Goal: Check status: Check status

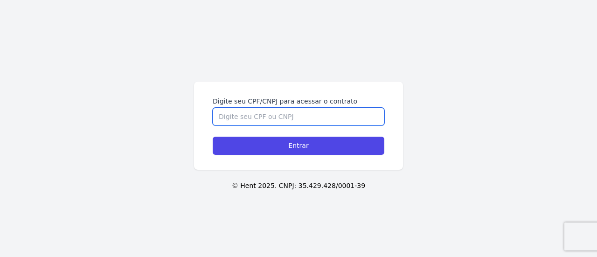
click at [298, 117] on input "Digite seu CPF/CNPJ para acessar o contrato" at bounding box center [299, 117] width 172 height 18
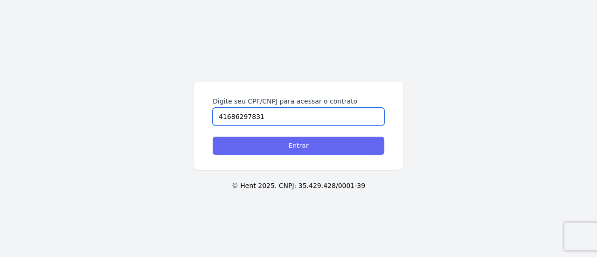
type input "41686297831"
click at [283, 153] on input "Entrar" at bounding box center [299, 146] width 172 height 18
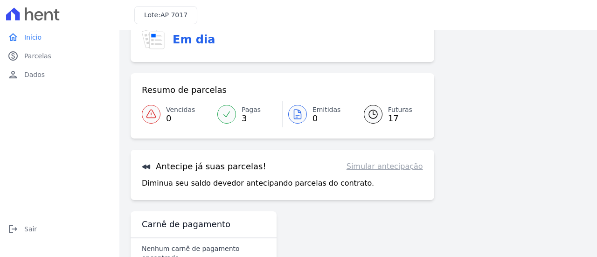
scroll to position [99, 0]
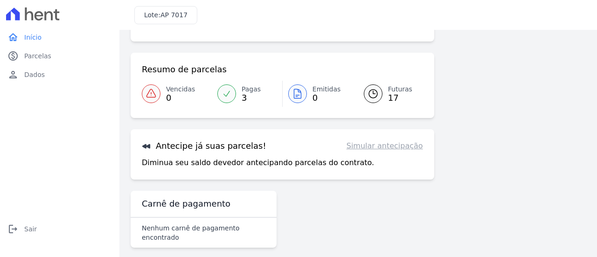
click at [234, 98] on link "Pagas 3" at bounding box center [247, 94] width 70 height 26
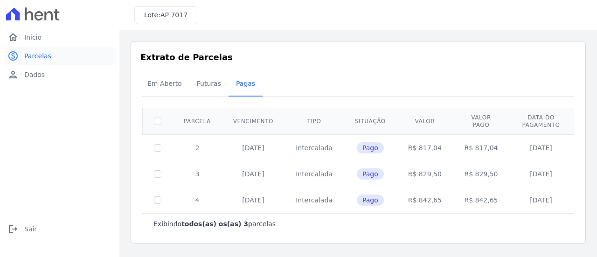
click at [45, 54] on span "Parcelas" at bounding box center [37, 55] width 27 height 9
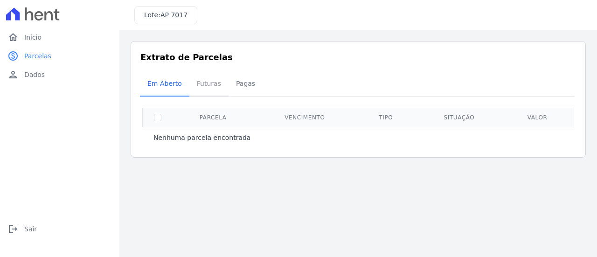
click at [211, 85] on span "Futuras" at bounding box center [208, 83] width 35 height 19
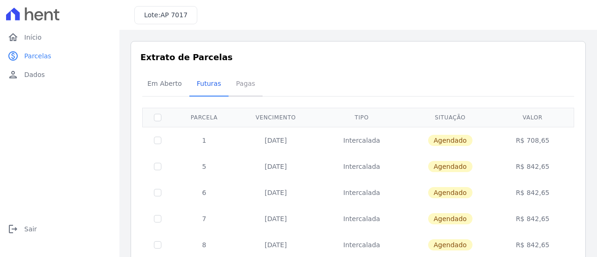
click at [235, 82] on span "Pagas" at bounding box center [246, 83] width 30 height 19
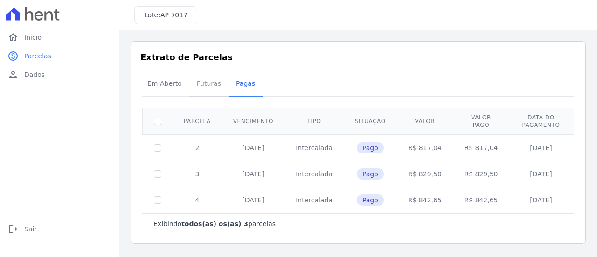
click at [191, 78] on span "Futuras" at bounding box center [208, 83] width 35 height 19
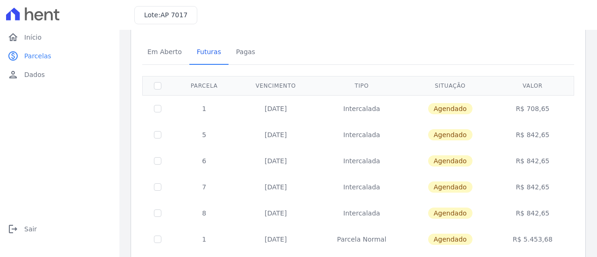
scroll to position [47, 0]
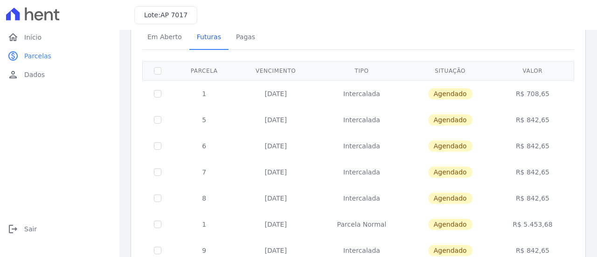
drag, startPoint x: 267, startPoint y: 121, endPoint x: 336, endPoint y: 121, distance: 68.6
click at [336, 121] on tr "5 [DATE] [GEOGRAPHIC_DATA] [GEOGRAPHIC_DATA] R$ 842,65" at bounding box center [359, 120] width 432 height 26
click at [269, 122] on td "[DATE]" at bounding box center [276, 120] width 80 height 26
drag, startPoint x: 258, startPoint y: 116, endPoint x: 309, endPoint y: 117, distance: 51.4
click at [309, 117] on td "[DATE]" at bounding box center [276, 120] width 80 height 26
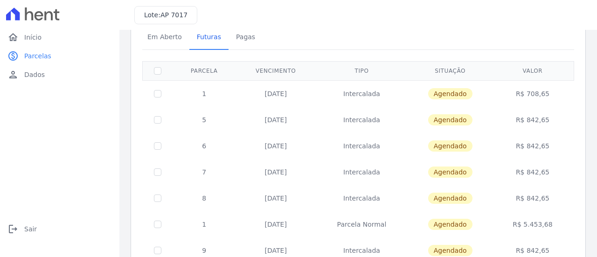
drag, startPoint x: 260, startPoint y: 146, endPoint x: 315, endPoint y: 146, distance: 55.1
click at [314, 147] on td "[DATE]" at bounding box center [276, 146] width 80 height 26
click at [237, 35] on span "Pagas" at bounding box center [246, 37] width 30 height 19
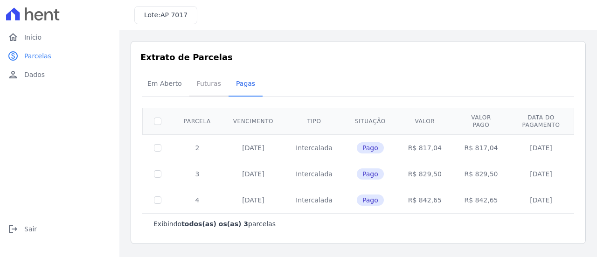
click at [200, 87] on span "Futuras" at bounding box center [208, 83] width 35 height 19
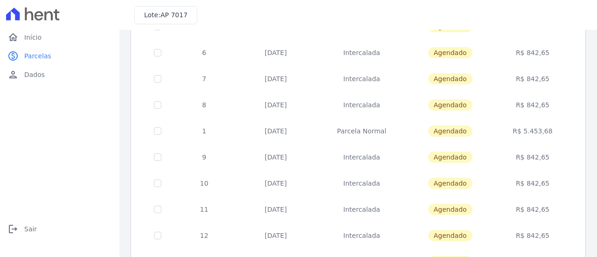
scroll to position [93, 0]
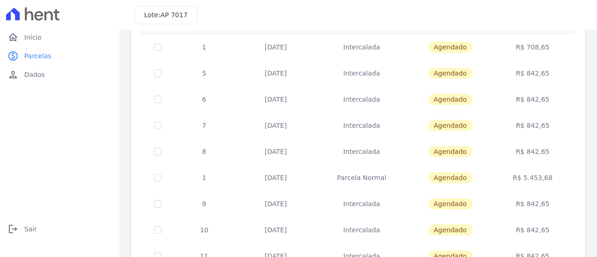
drag, startPoint x: 522, startPoint y: 127, endPoint x: 545, endPoint y: 123, distance: 22.8
click at [545, 123] on td "R$ 842,65" at bounding box center [533, 125] width 80 height 26
drag, startPoint x: 532, startPoint y: 151, endPoint x: 544, endPoint y: 151, distance: 12.1
click at [544, 151] on td "R$ 842,65" at bounding box center [533, 152] width 80 height 26
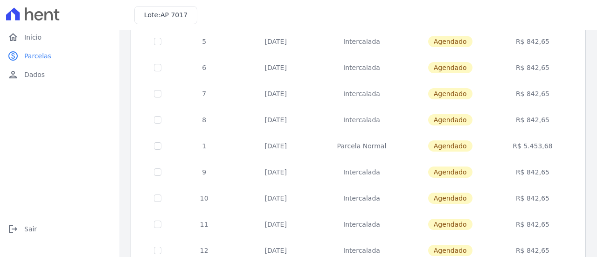
scroll to position [140, 0]
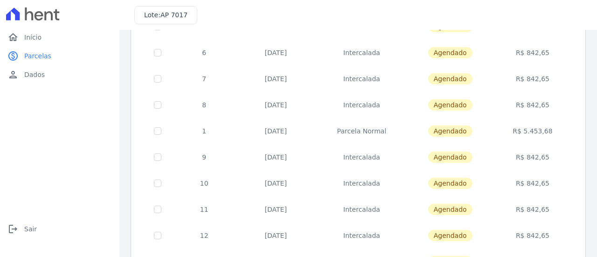
drag, startPoint x: 524, startPoint y: 156, endPoint x: 548, endPoint y: 156, distance: 24.3
click at [548, 156] on td "R$ 842,65" at bounding box center [533, 157] width 80 height 26
drag, startPoint x: 524, startPoint y: 184, endPoint x: 553, endPoint y: 183, distance: 28.5
click at [552, 183] on td "R$ 842,65" at bounding box center [533, 183] width 80 height 26
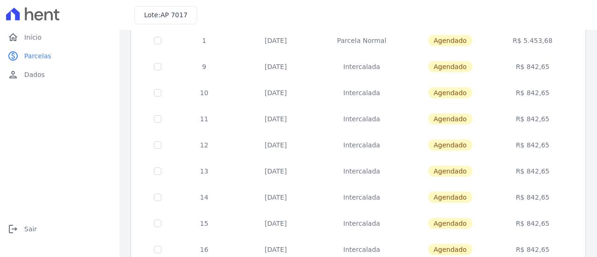
scroll to position [233, 0]
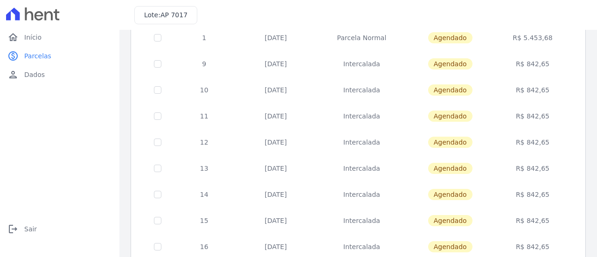
drag, startPoint x: 518, startPoint y: 113, endPoint x: 541, endPoint y: 112, distance: 23.4
click at [541, 112] on td "R$ 842,65" at bounding box center [533, 116] width 80 height 26
drag, startPoint x: 533, startPoint y: 142, endPoint x: 544, endPoint y: 141, distance: 11.3
click at [544, 141] on td "R$ 842,65" at bounding box center [533, 142] width 80 height 26
drag, startPoint x: 525, startPoint y: 170, endPoint x: 547, endPoint y: 169, distance: 22.0
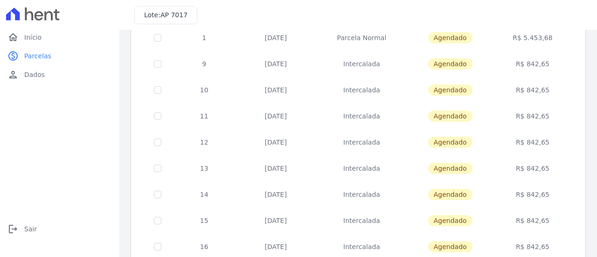
click at [547, 169] on td "R$ 842,65" at bounding box center [533, 168] width 80 height 26
drag, startPoint x: 528, startPoint y: 192, endPoint x: 557, endPoint y: 189, distance: 29.1
click at [556, 190] on td "R$ 842,65" at bounding box center [533, 195] width 80 height 26
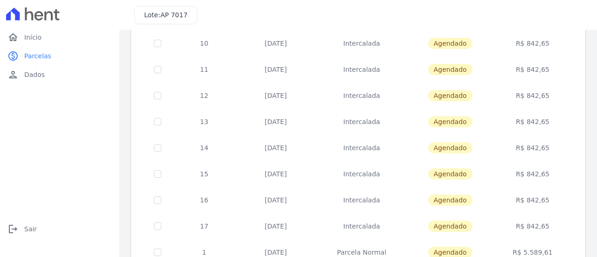
drag, startPoint x: 527, startPoint y: 175, endPoint x: 549, endPoint y: 173, distance: 22.4
click at [549, 173] on td "R$ 842,65" at bounding box center [533, 174] width 80 height 26
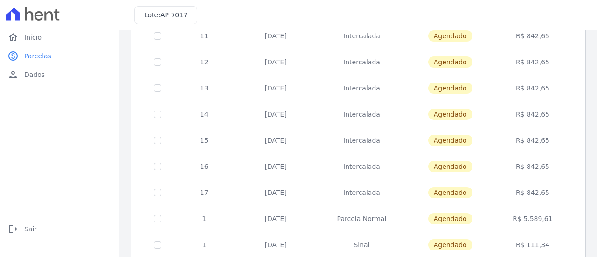
scroll to position [327, 0]
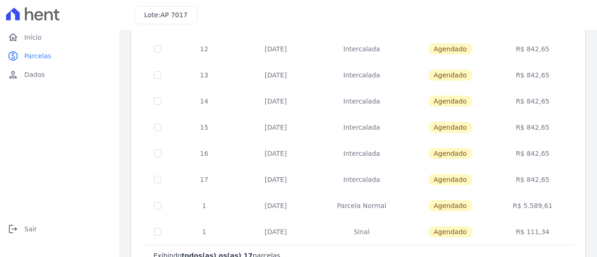
drag, startPoint x: 531, startPoint y: 156, endPoint x: 546, endPoint y: 156, distance: 14.9
click at [546, 156] on td "R$ 842,65" at bounding box center [533, 154] width 80 height 26
drag, startPoint x: 513, startPoint y: 181, endPoint x: 550, endPoint y: 179, distance: 36.5
click at [550, 179] on td "R$ 842,65" at bounding box center [533, 180] width 80 height 26
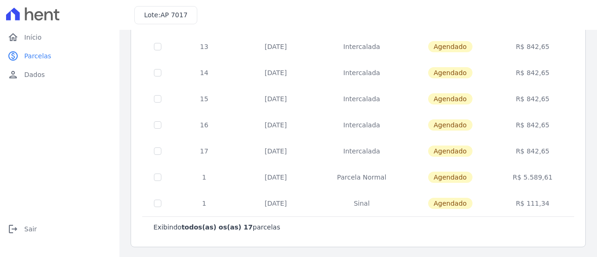
click at [551, 229] on div "Exibindo todos(as) os(as) 17 parcelas" at bounding box center [359, 227] width 410 height 9
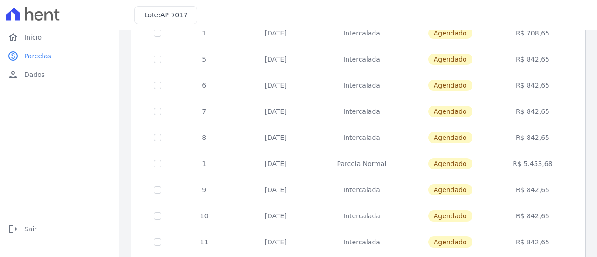
scroll to position [122, 0]
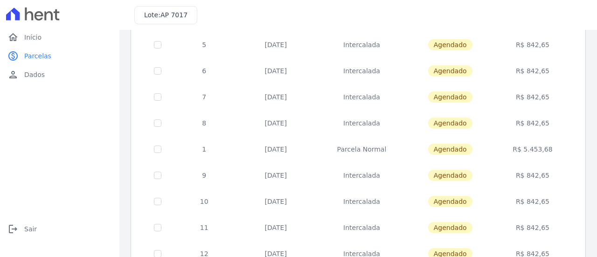
drag, startPoint x: 518, startPoint y: 96, endPoint x: 537, endPoint y: 96, distance: 18.7
click at [537, 96] on td "R$ 842,65" at bounding box center [533, 97] width 80 height 26
drag, startPoint x: 518, startPoint y: 124, endPoint x: 547, endPoint y: 121, distance: 29.1
click at [547, 121] on td "R$ 842,65" at bounding box center [533, 123] width 80 height 26
drag, startPoint x: 520, startPoint y: 173, endPoint x: 544, endPoint y: 172, distance: 24.3
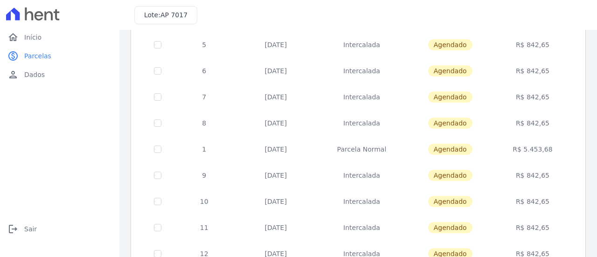
click at [544, 172] on td "R$ 842,65" at bounding box center [533, 175] width 80 height 26
drag, startPoint x: 524, startPoint y: 204, endPoint x: 542, endPoint y: 198, distance: 19.2
click at [542, 198] on td "R$ 842,65" at bounding box center [533, 202] width 80 height 26
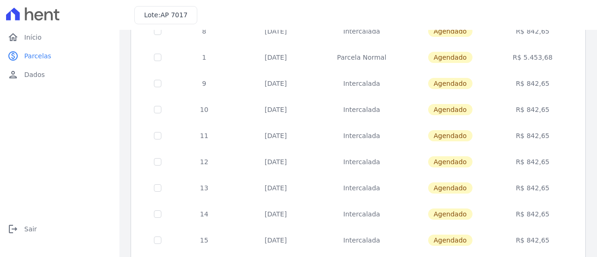
scroll to position [215, 0]
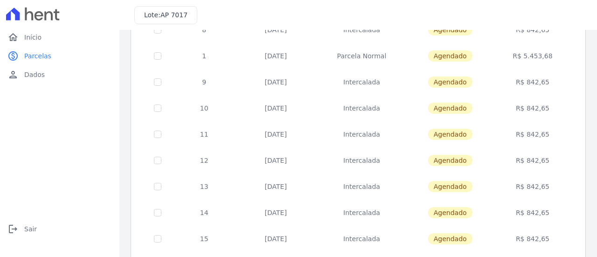
drag, startPoint x: 514, startPoint y: 131, endPoint x: 544, endPoint y: 131, distance: 29.9
click at [544, 131] on td "R$ 842,65" at bounding box center [533, 134] width 80 height 26
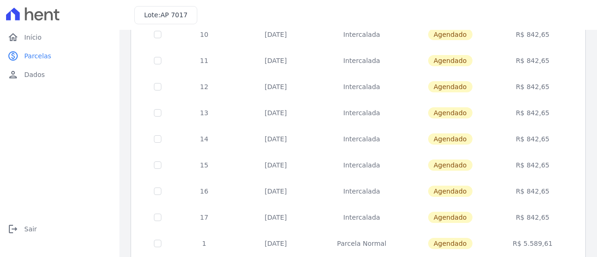
scroll to position [309, 0]
